Goal: Task Accomplishment & Management: Manage account settings

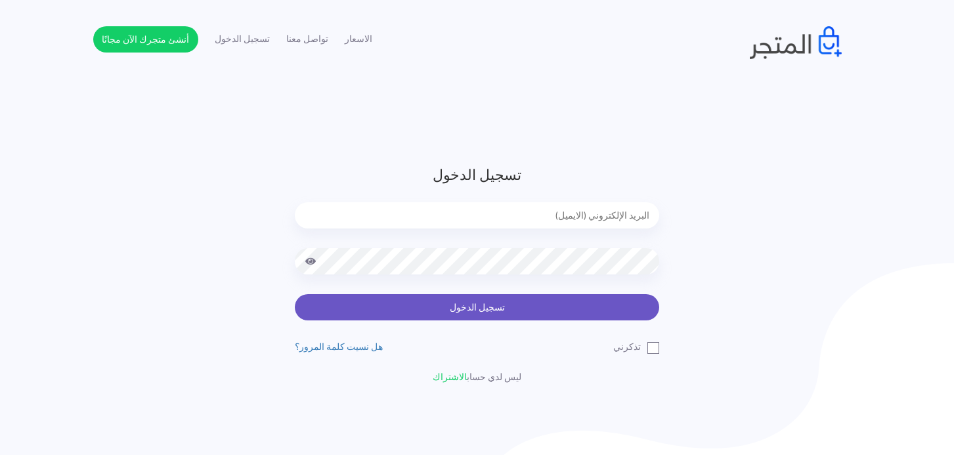
type input "[EMAIL_ADDRESS][DOMAIN_NAME]"
click at [543, 311] on button "تسجيل الدخول" at bounding box center [477, 307] width 365 height 26
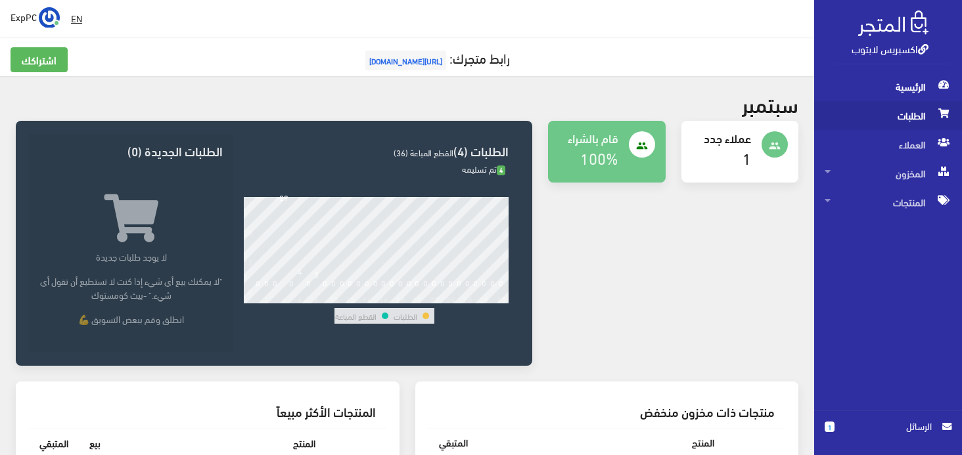
click at [889, 118] on span "الطلبات" at bounding box center [887, 115] width 127 height 29
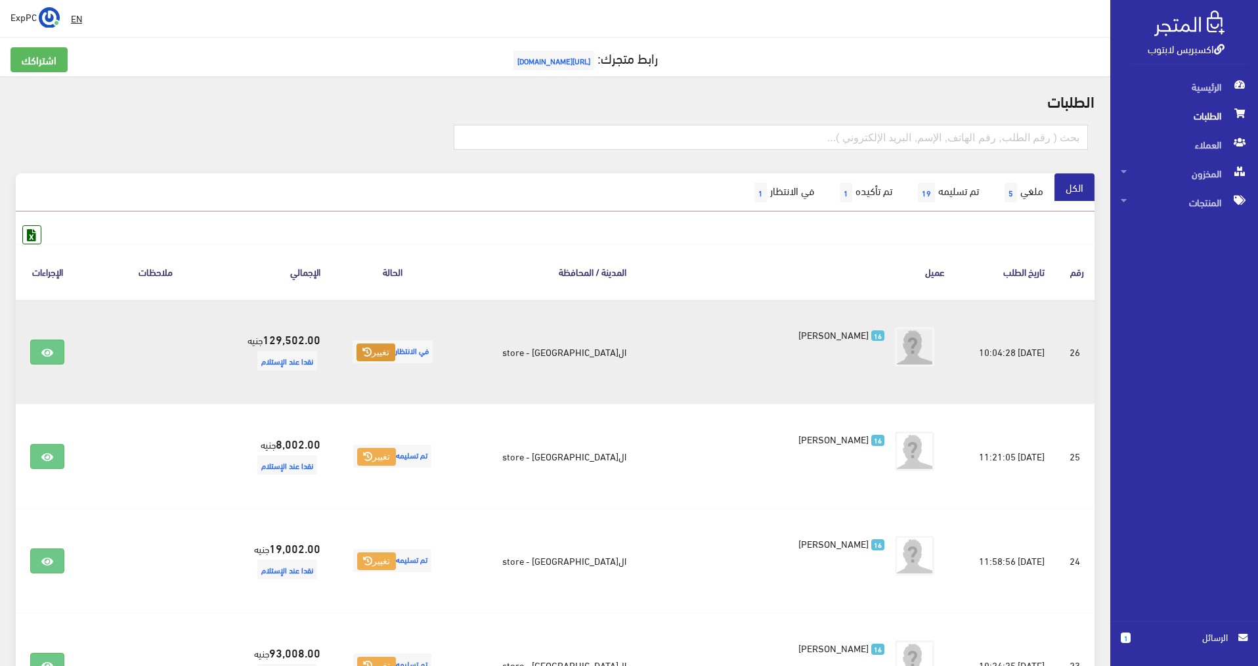
click at [395, 355] on button "تغيير" at bounding box center [376, 352] width 39 height 18
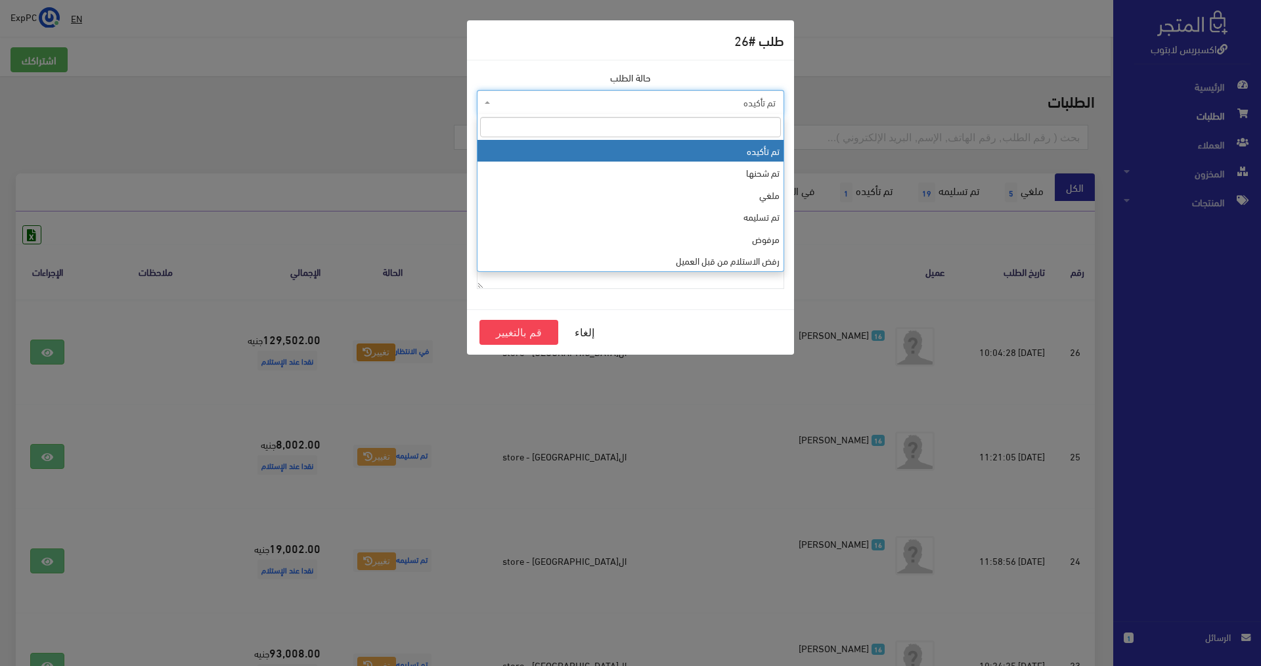
click at [593, 109] on span "تم تأكيده" at bounding box center [634, 102] width 282 height 13
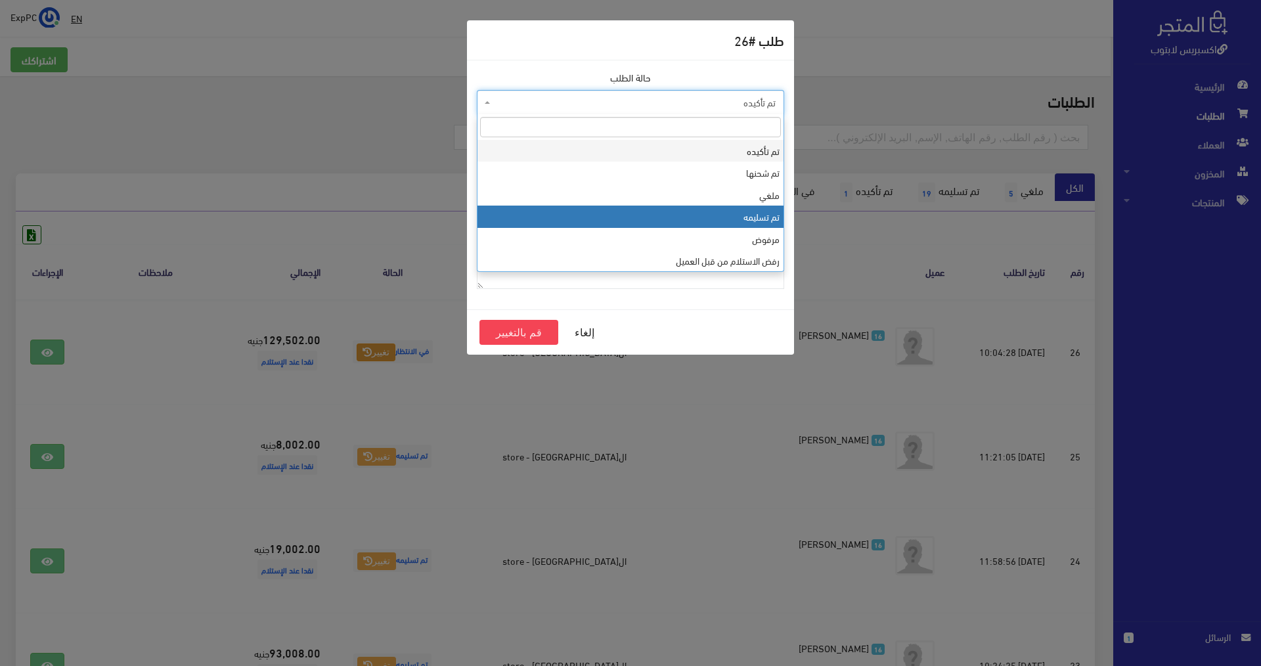
select select "4"
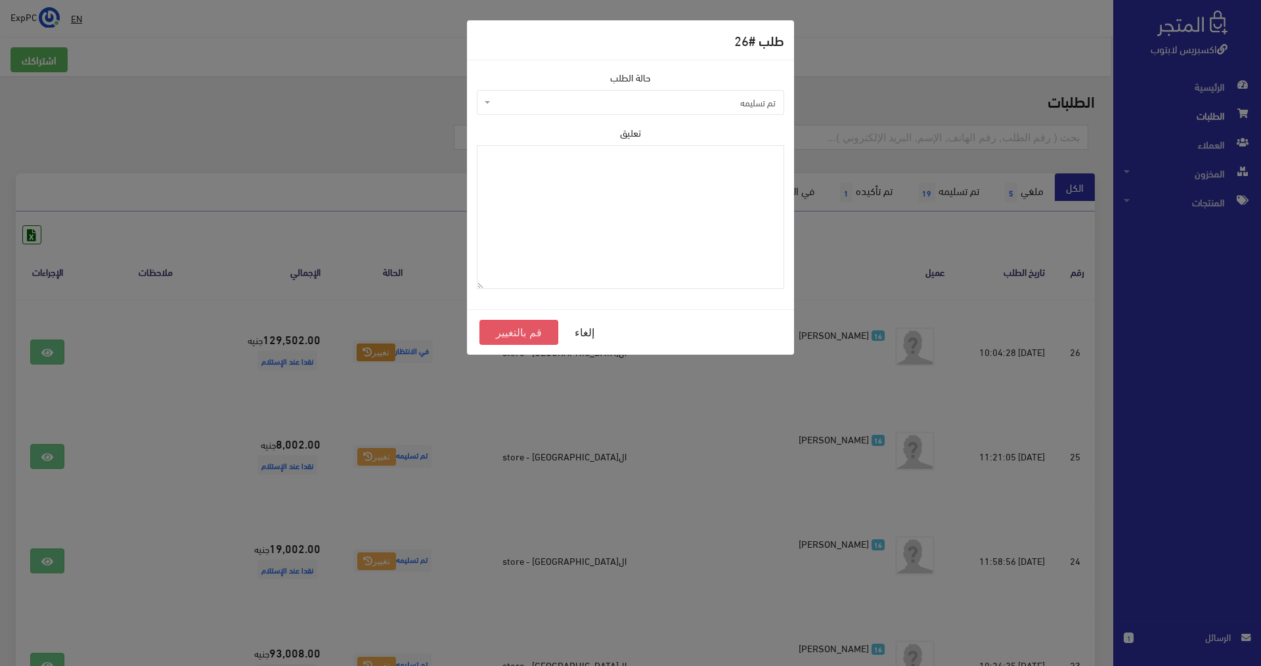
click at [534, 333] on button "قم بالتغيير" at bounding box center [518, 332] width 79 height 25
click at [514, 334] on button "قم بالتغيير" at bounding box center [518, 332] width 79 height 25
click at [527, 334] on button "قم بالتغيير" at bounding box center [518, 332] width 79 height 25
click at [525, 325] on button "قم بالتغيير" at bounding box center [518, 332] width 79 height 25
